Goal: Task Accomplishment & Management: Use online tool/utility

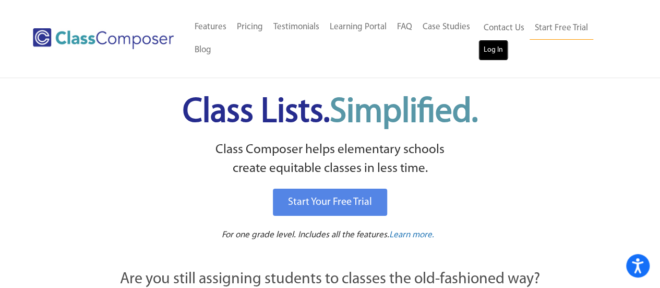
click at [496, 48] on link "Log In" at bounding box center [494, 50] width 30 height 21
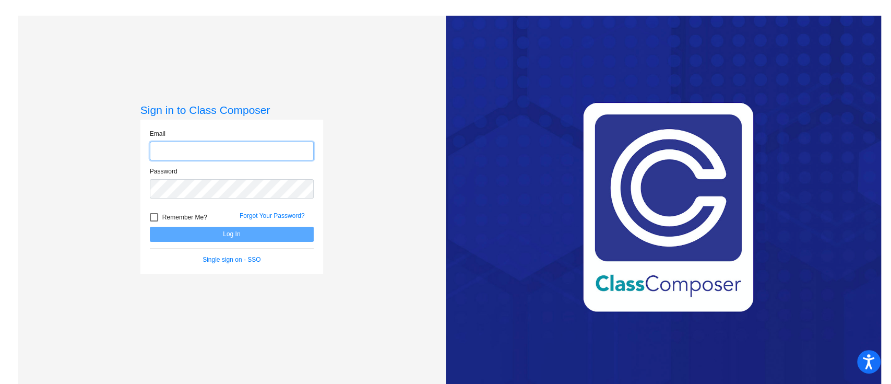
type input "[EMAIL_ADDRESS][DOMAIN_NAME]"
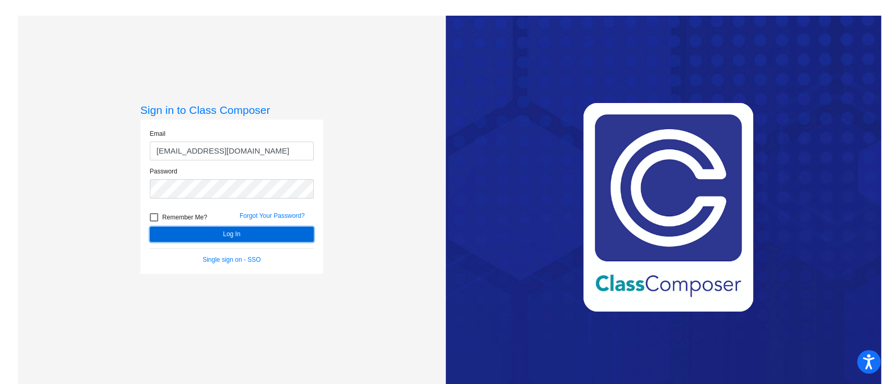
click at [237, 236] on button "Log In" at bounding box center [232, 234] width 164 height 15
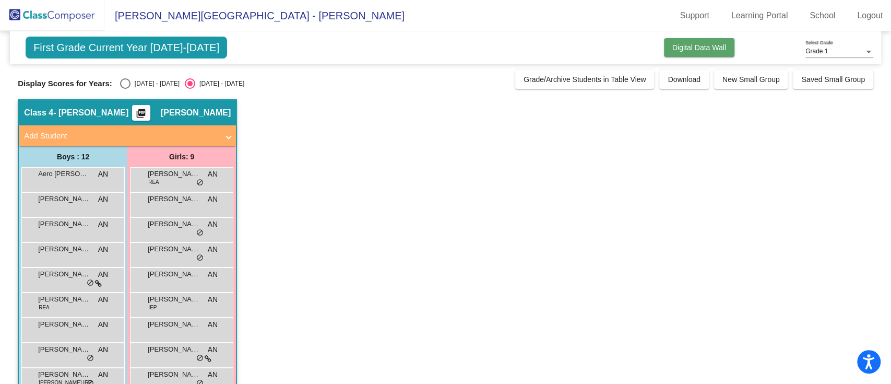
click at [709, 45] on span "Digital Data Wall" at bounding box center [699, 47] width 54 height 8
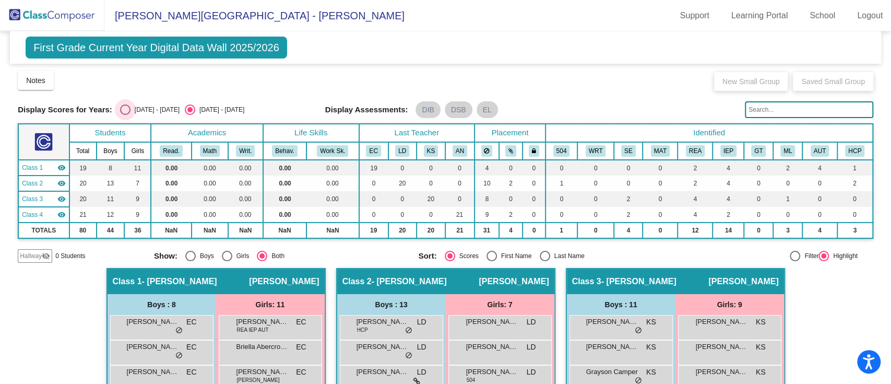
click at [127, 112] on div "Select an option" at bounding box center [125, 109] width 10 height 10
click at [125, 115] on input "[DATE] - [DATE]" at bounding box center [125, 115] width 1 height 1
radio input "true"
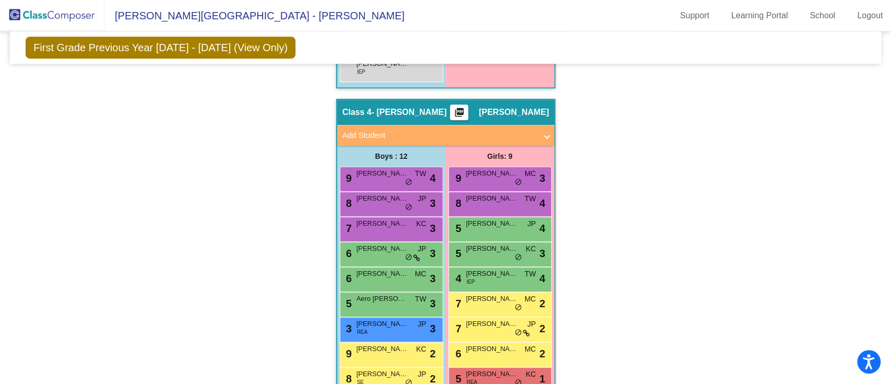
scroll to position [655, 0]
